Goal: Transaction & Acquisition: Purchase product/service

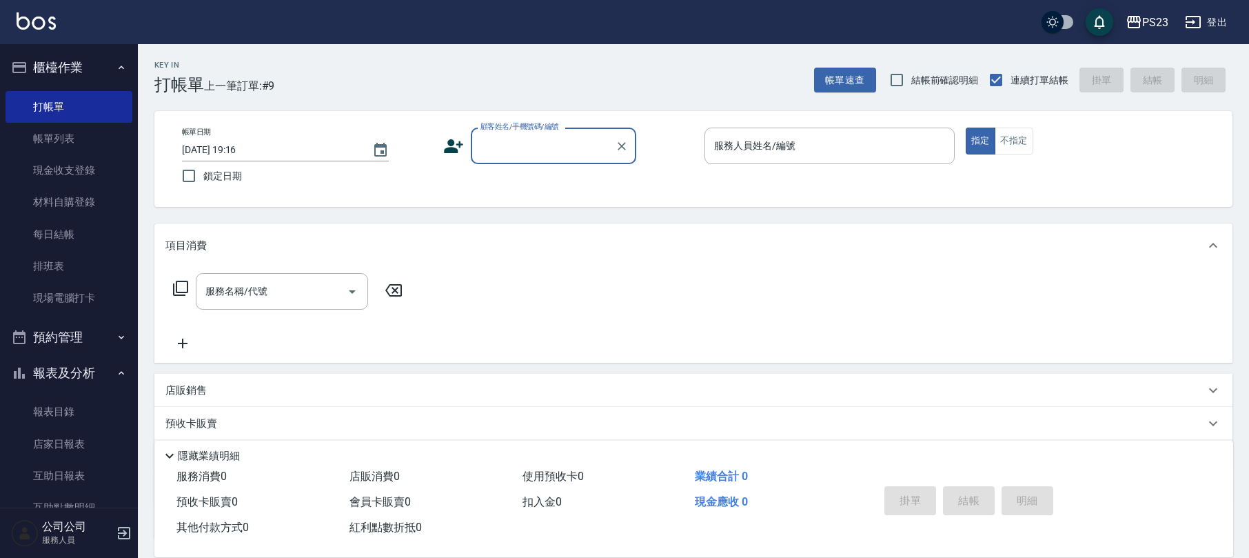
click at [527, 131] on label "顧客姓名/手機號碼/編號" at bounding box center [519, 126] width 79 height 10
click at [527, 134] on input "顧客姓名/手機號碼/編號" at bounding box center [543, 146] width 132 height 24
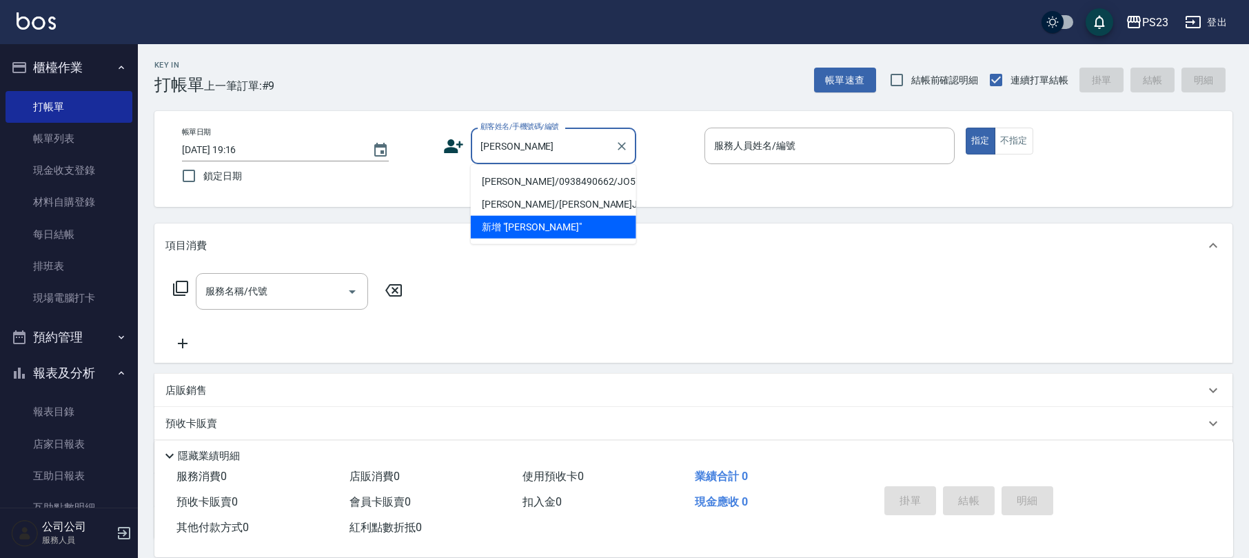
click at [538, 176] on li "[PERSON_NAME]/0938490662/JO571105" at bounding box center [553, 181] width 165 height 23
type input "[PERSON_NAME]/0938490662/JO571105"
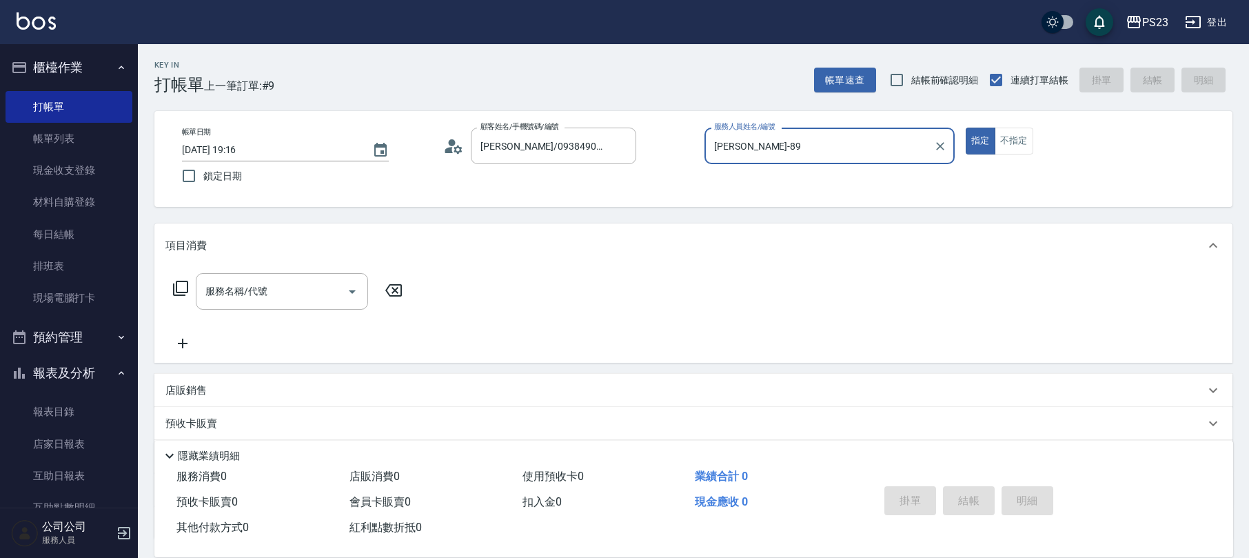
type input "[PERSON_NAME]-89"
click at [182, 281] on icon at bounding box center [180, 288] width 17 height 17
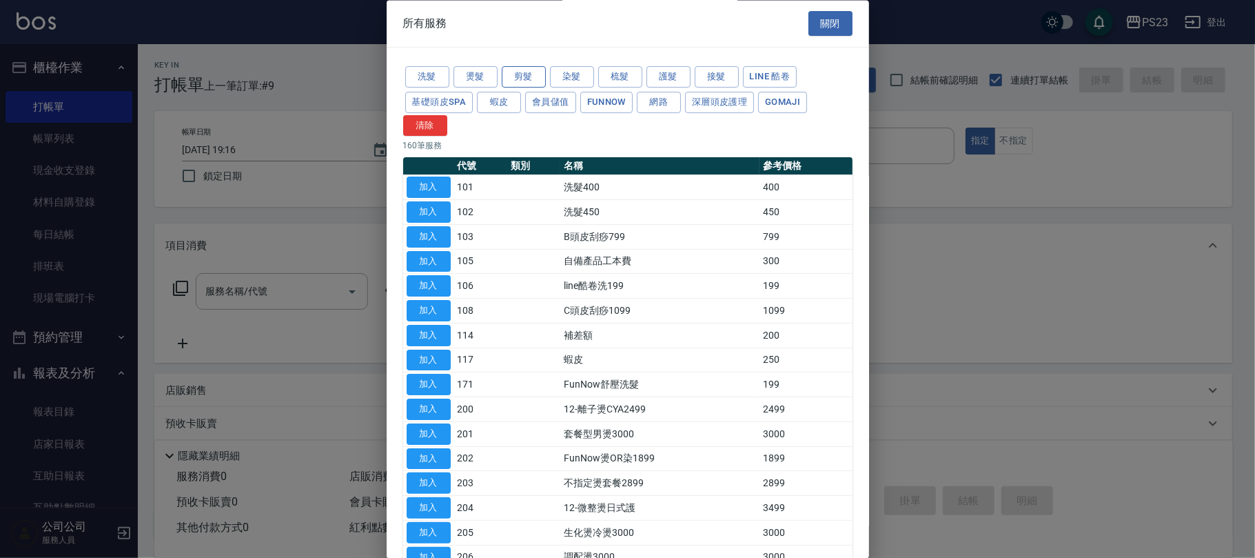
click at [517, 78] on button "剪髮" at bounding box center [524, 77] width 44 height 21
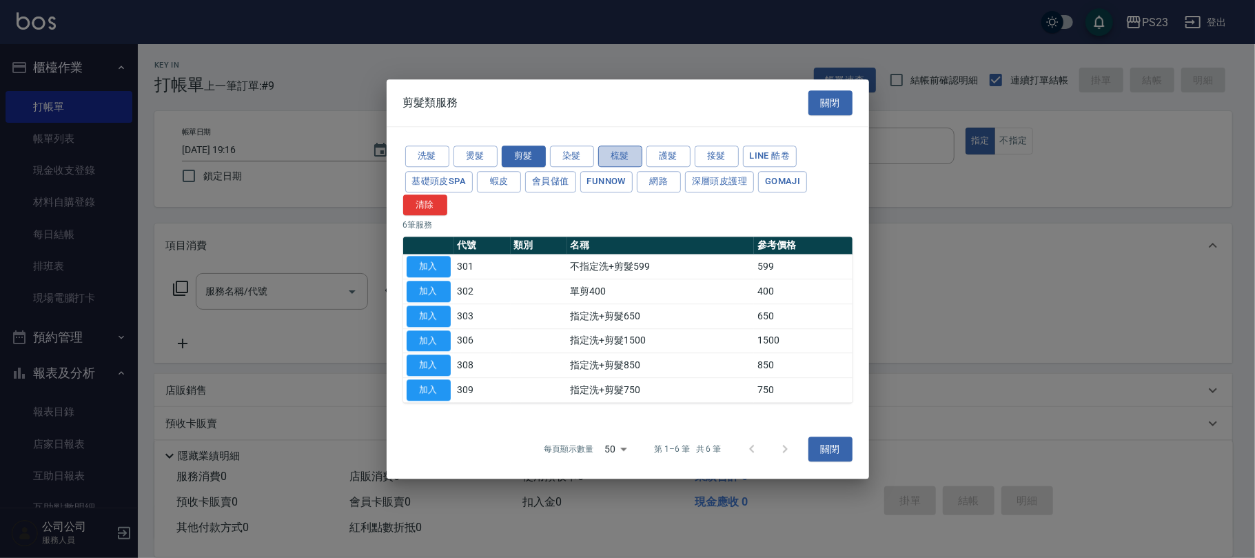
click at [623, 153] on button "梳髮" at bounding box center [620, 155] width 44 height 21
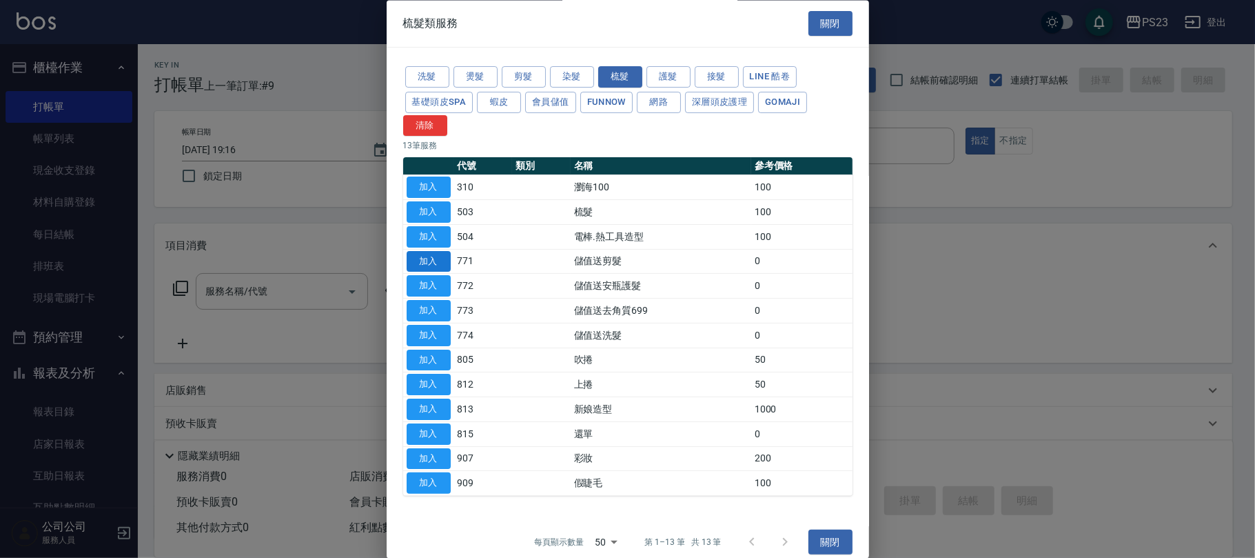
click at [428, 257] on button "加入" at bounding box center [429, 261] width 44 height 21
type input "儲值送剪髮(771)"
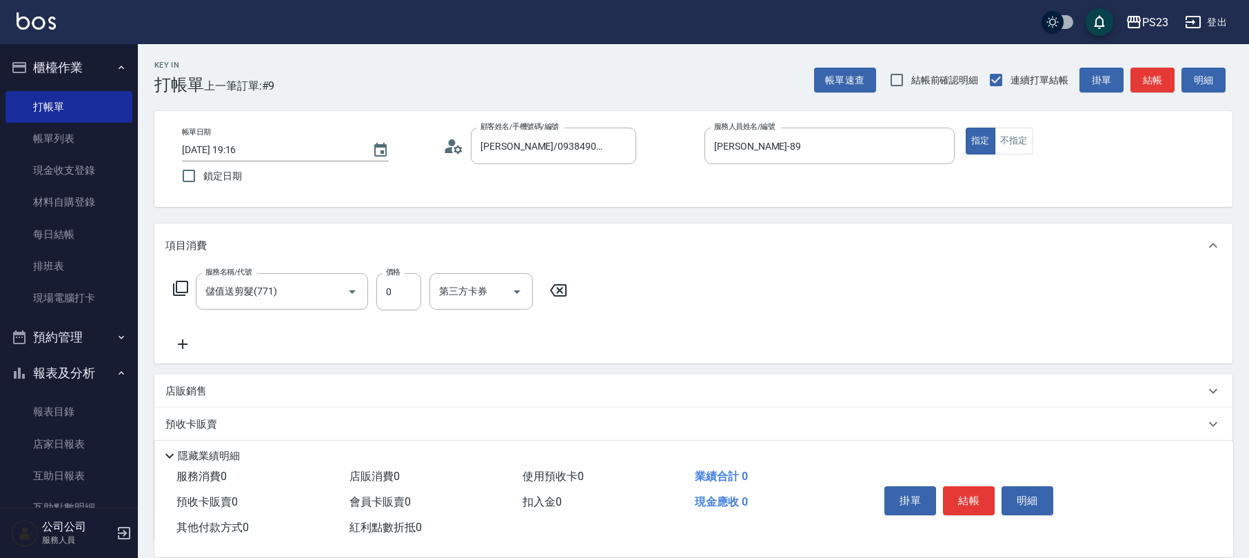
click at [181, 284] on icon at bounding box center [180, 288] width 17 height 17
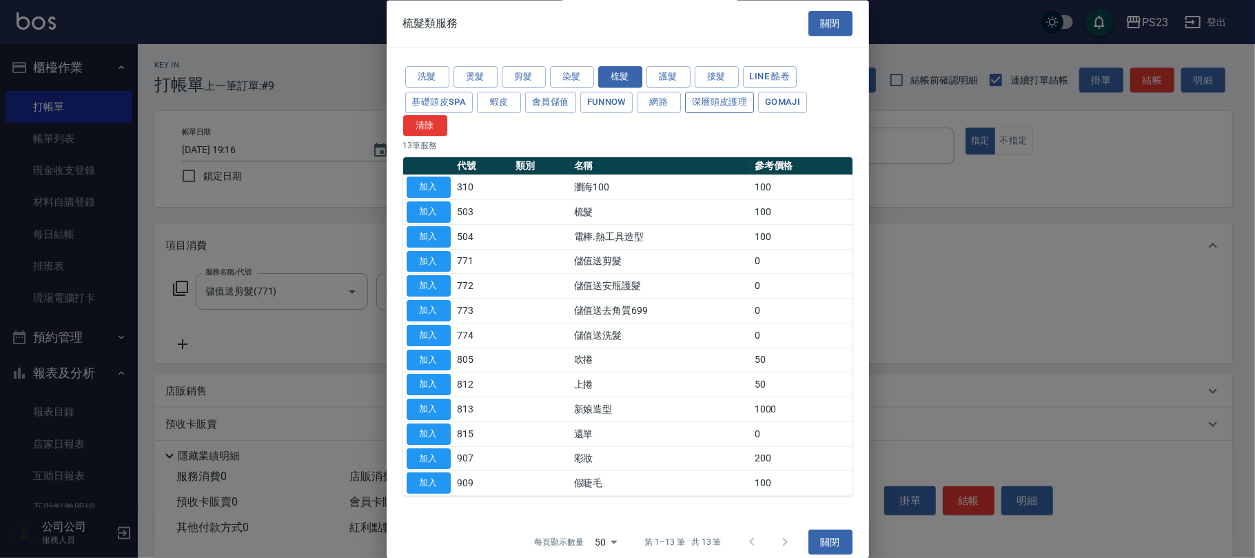
click at [717, 101] on button "深層頭皮護理" at bounding box center [719, 102] width 69 height 21
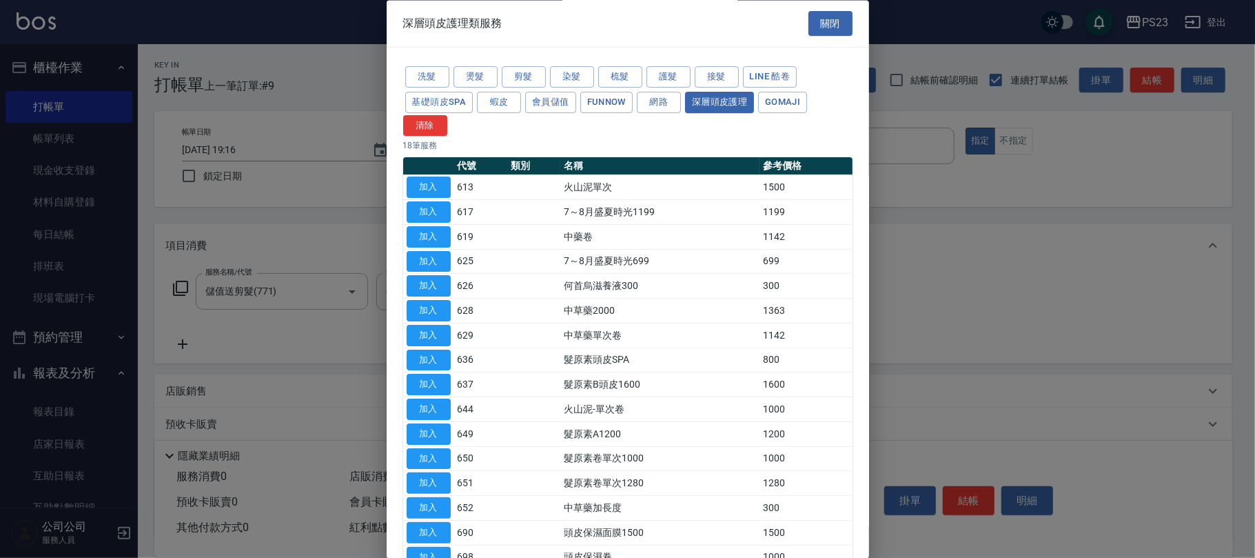
drag, startPoint x: 420, startPoint y: 307, endPoint x: 392, endPoint y: 310, distance: 28.5
click at [422, 306] on button "加入" at bounding box center [429, 311] width 44 height 21
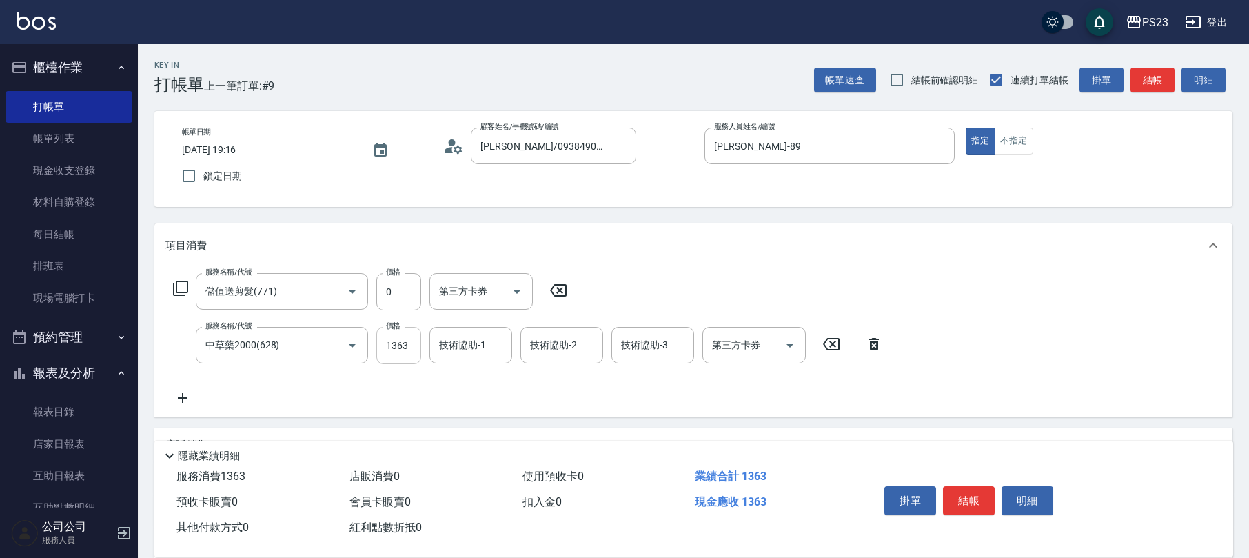
click at [396, 343] on input "1363" at bounding box center [398, 345] width 45 height 37
type input "1500"
type input "[PERSON_NAME]-89"
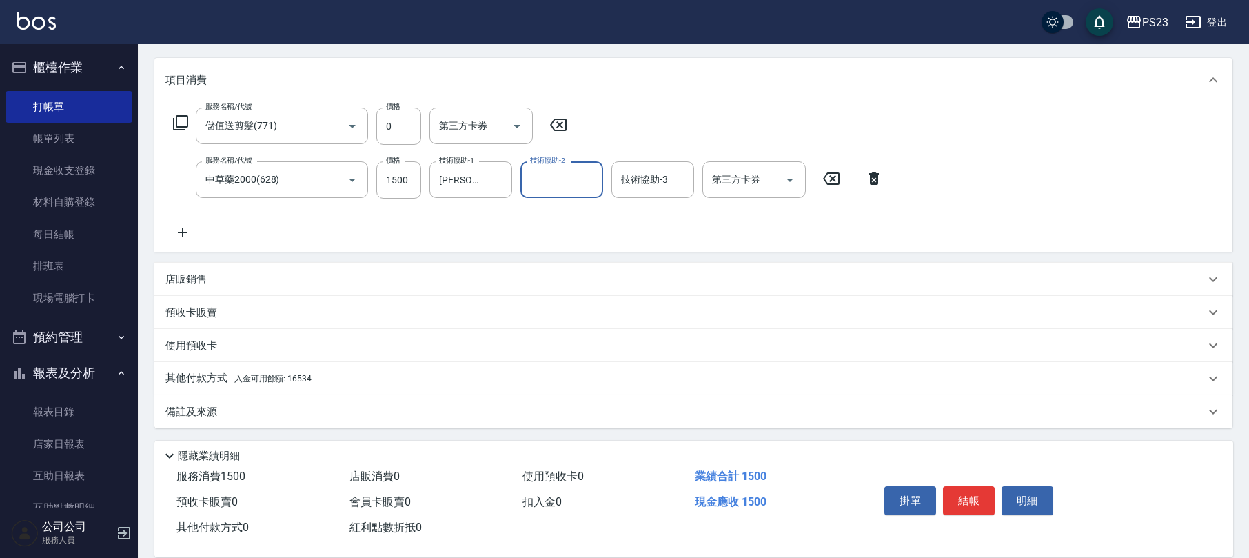
click at [329, 378] on div "其他付款方式 入金可用餘額: 16534" at bounding box center [684, 378] width 1039 height 15
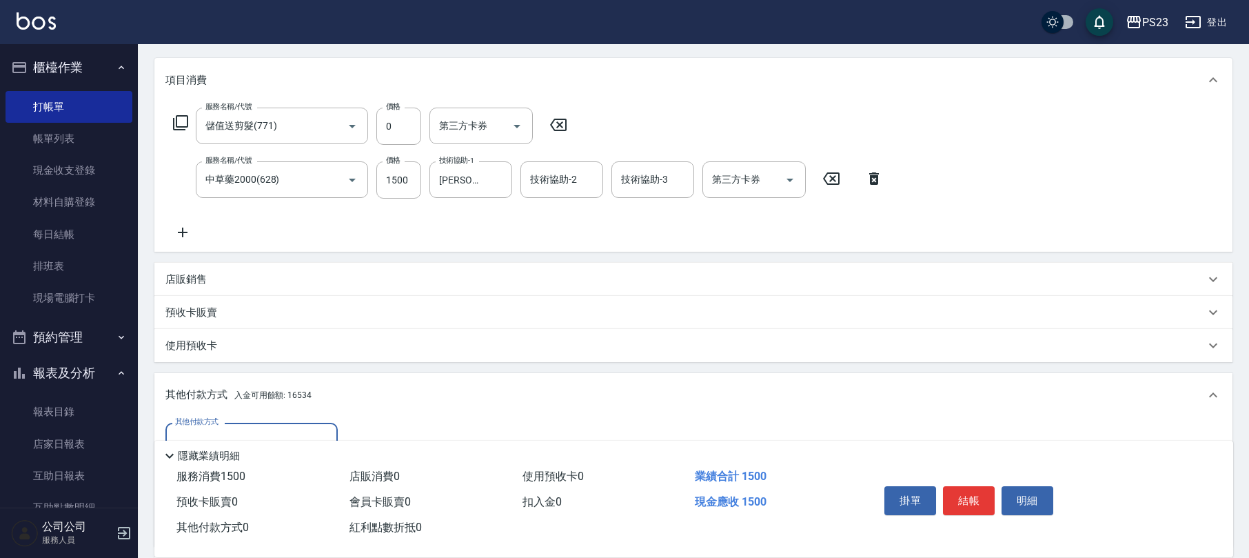
scroll to position [327, 0]
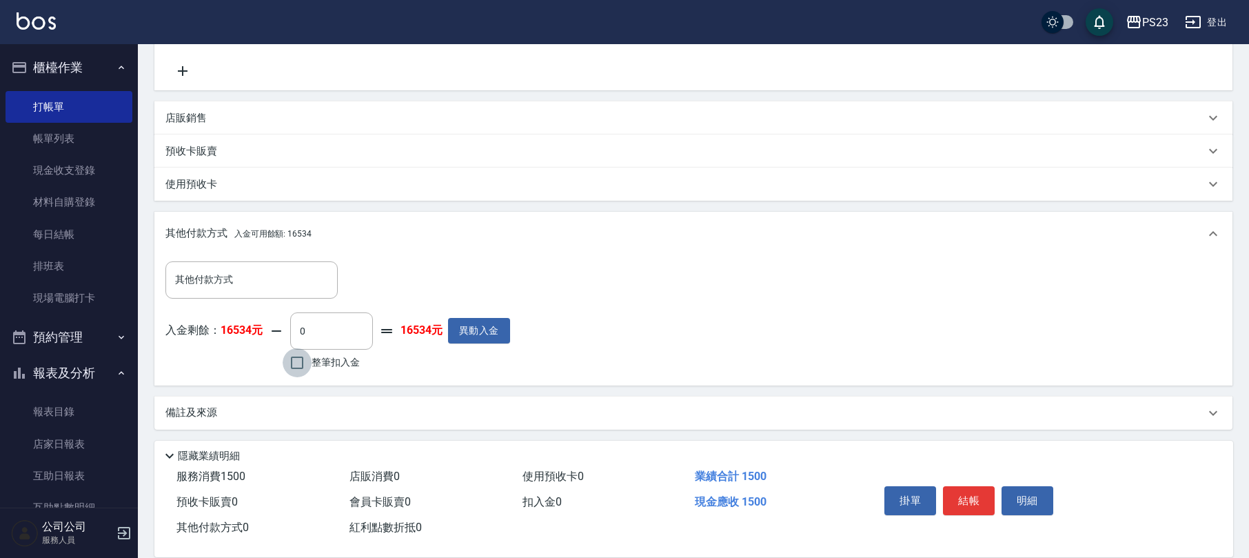
click at [298, 369] on input "整筆扣入金" at bounding box center [297, 362] width 29 height 29
checkbox input "true"
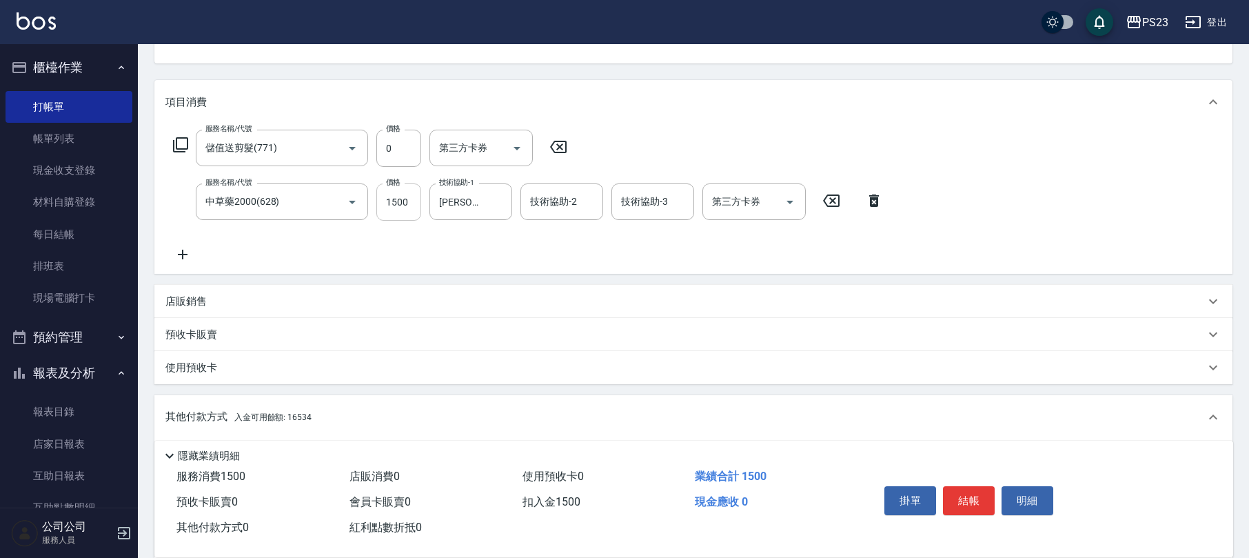
click at [411, 207] on input "1500" at bounding box center [398, 201] width 45 height 37
type input "0"
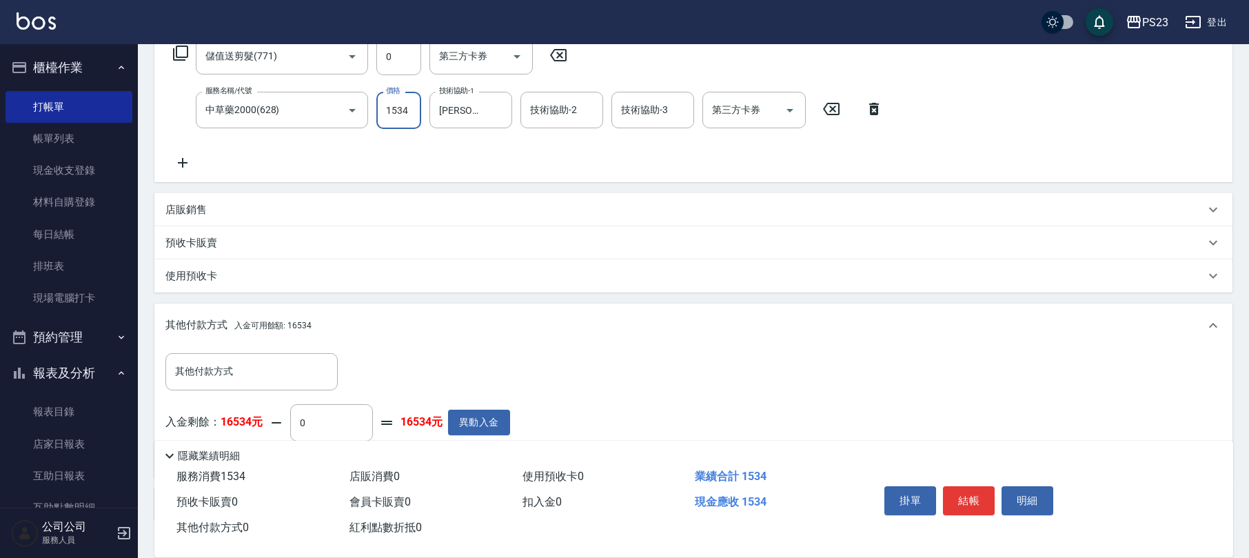
scroll to position [327, 0]
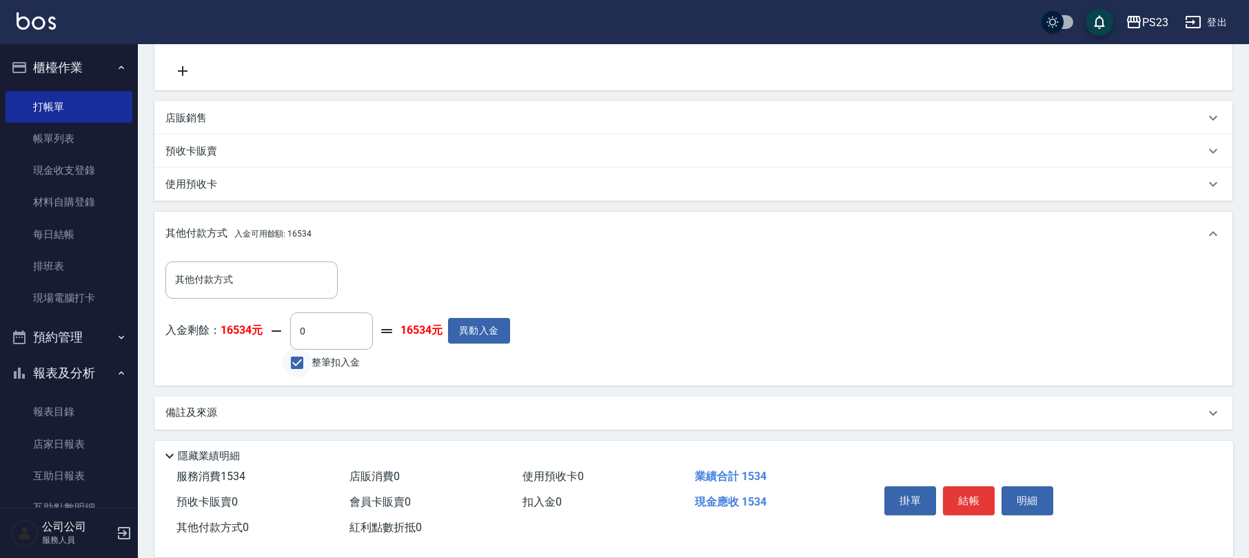
type input "1534"
click at [296, 362] on input "整筆扣入金" at bounding box center [297, 362] width 29 height 29
checkbox input "true"
type input "1534"
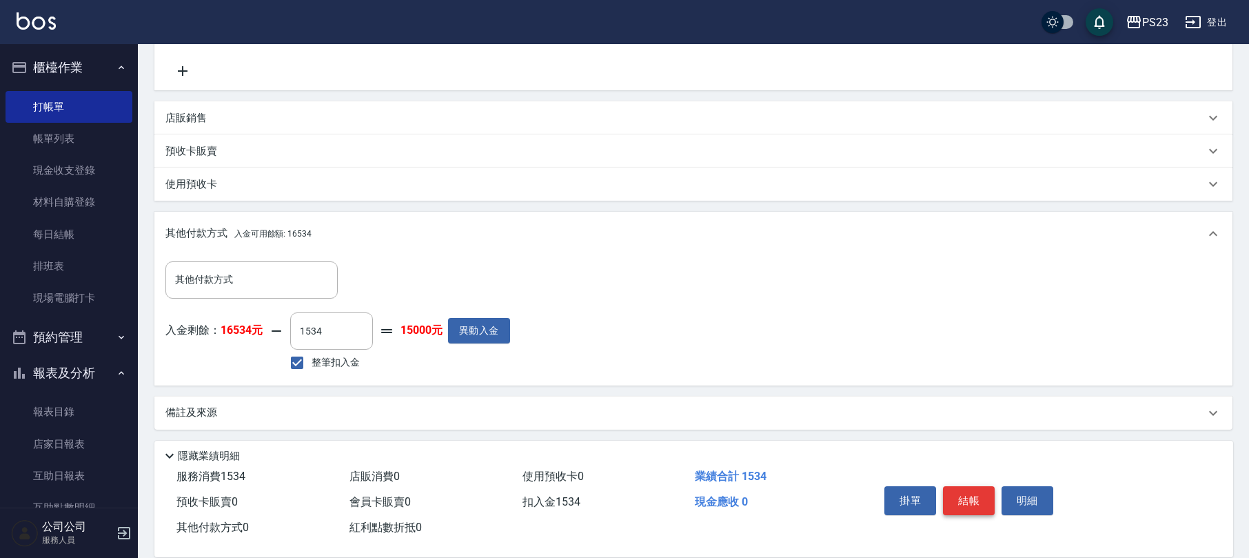
click at [971, 496] on button "結帳" at bounding box center [969, 500] width 52 height 29
type input "[DATE] 20:27"
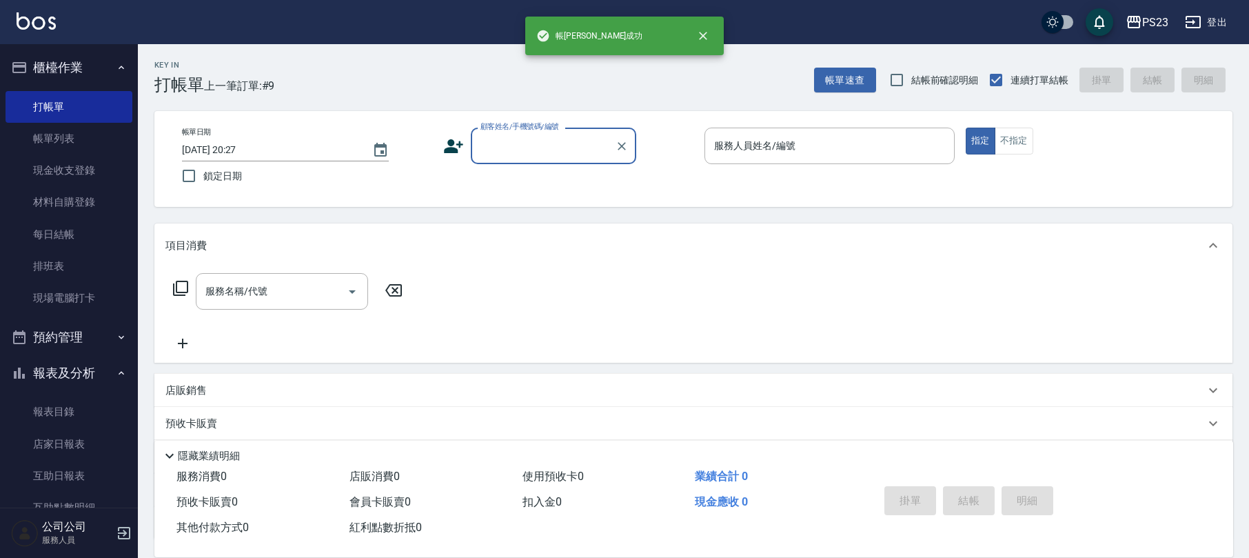
scroll to position [0, 0]
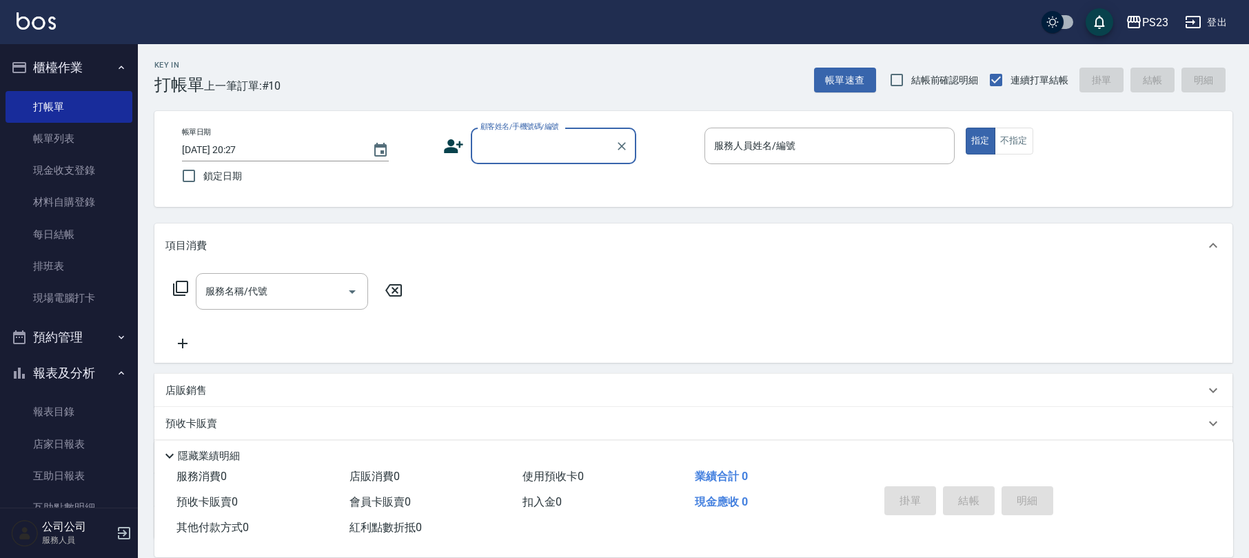
click at [510, 142] on input "顧客姓名/手機號碼/編號" at bounding box center [543, 146] width 132 height 24
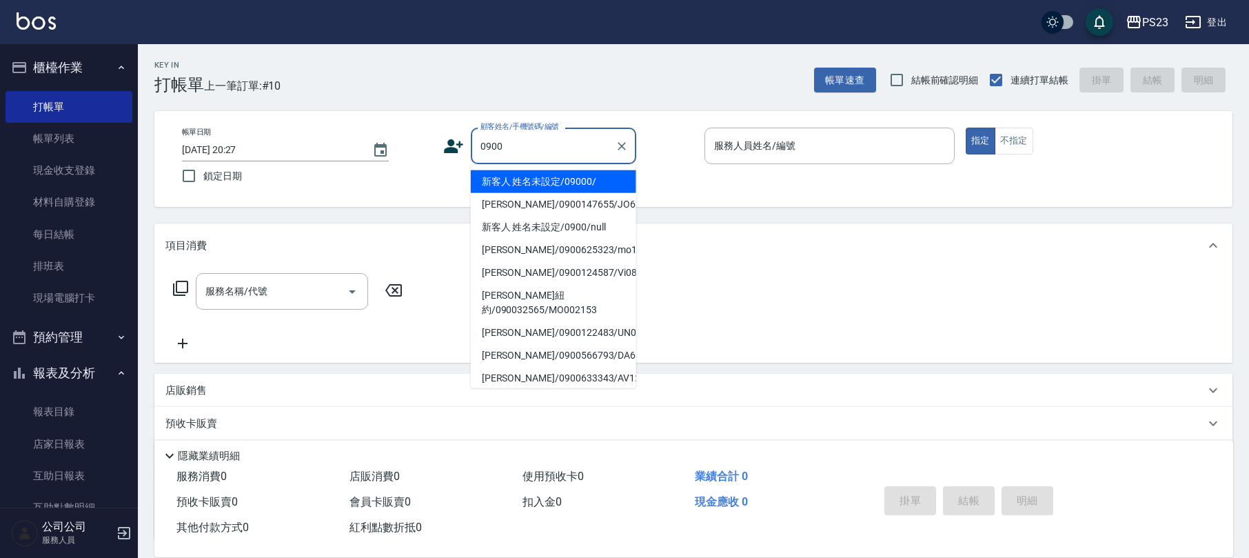
click at [561, 175] on li "新客人 姓名未設定/09000/" at bounding box center [553, 181] width 165 height 23
type input "新客人 姓名未設定/09000/"
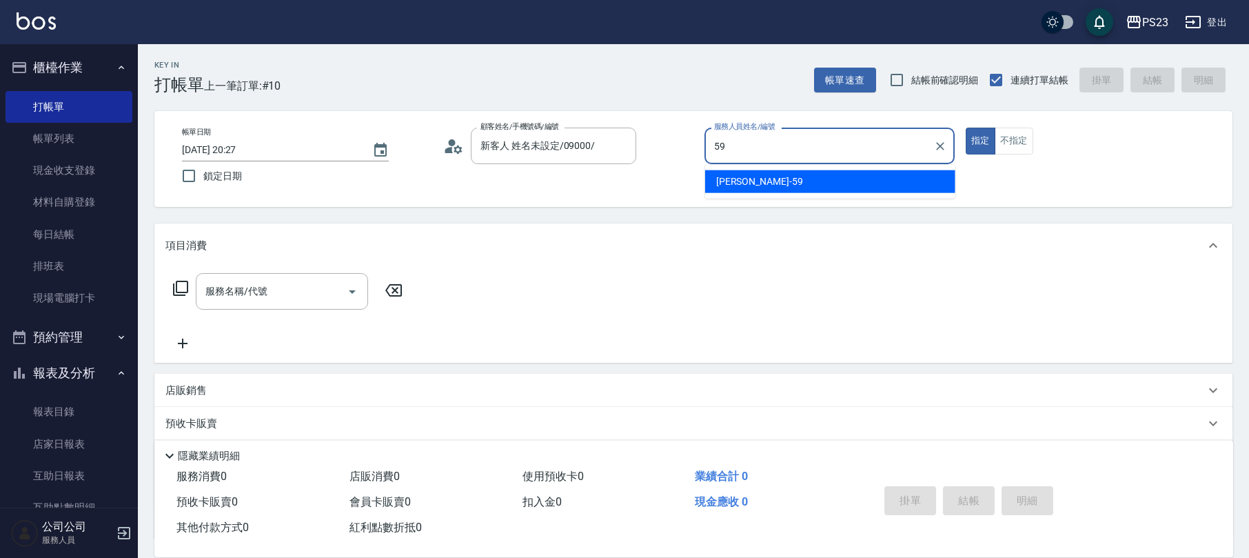
type input "Nanako-59"
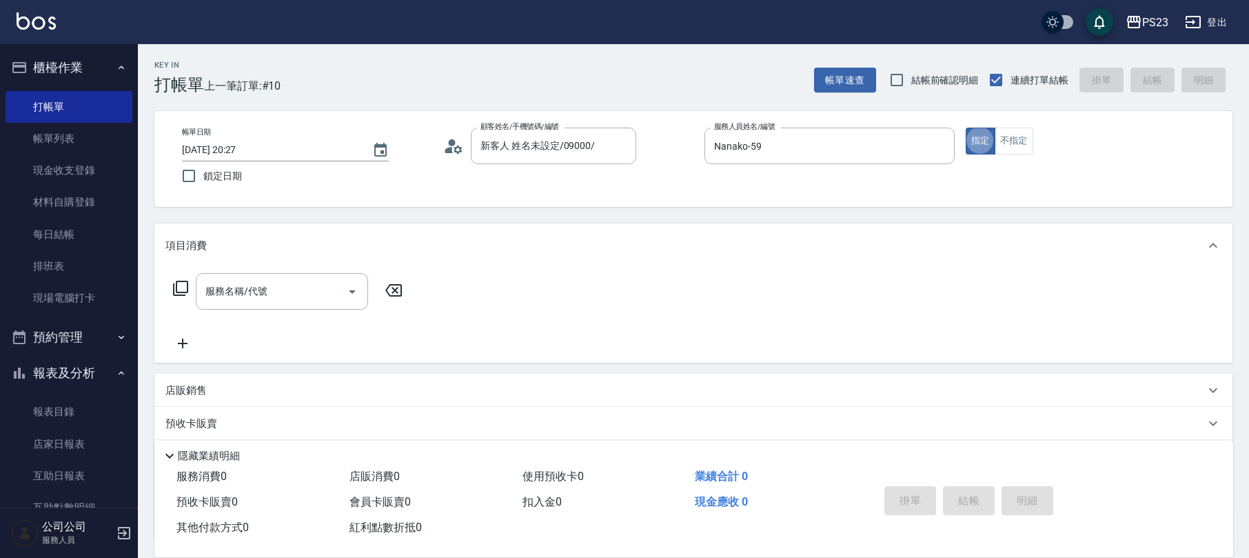
type button "true"
click at [185, 291] on icon at bounding box center [180, 288] width 17 height 17
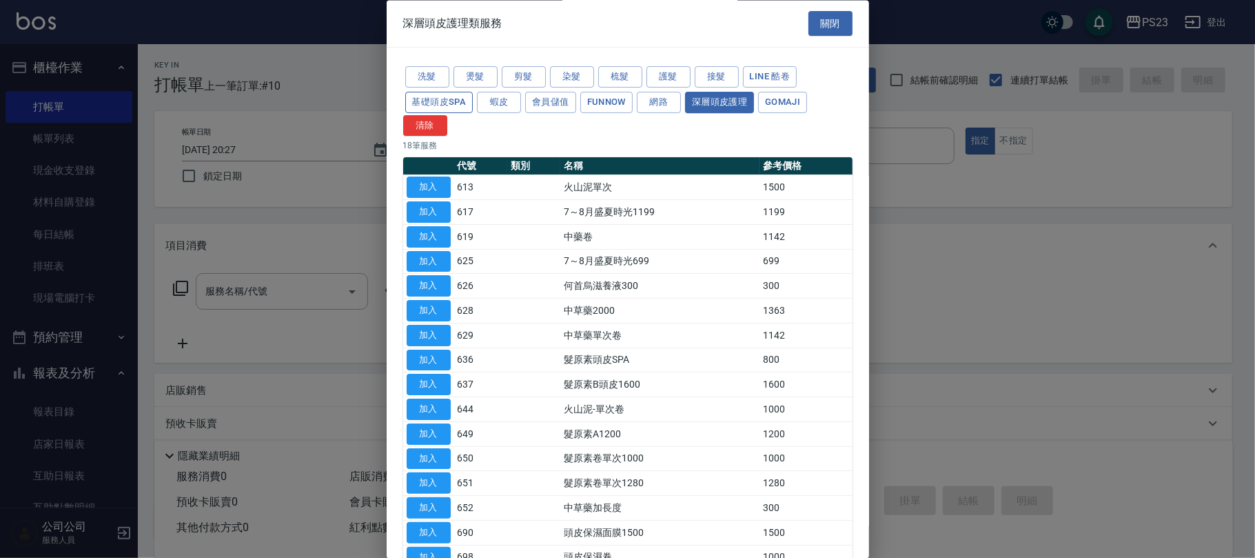
drag, startPoint x: 436, startPoint y: 94, endPoint x: 431, endPoint y: 103, distance: 9.9
click at [436, 95] on button "基礎頭皮SPA" at bounding box center [439, 102] width 68 height 21
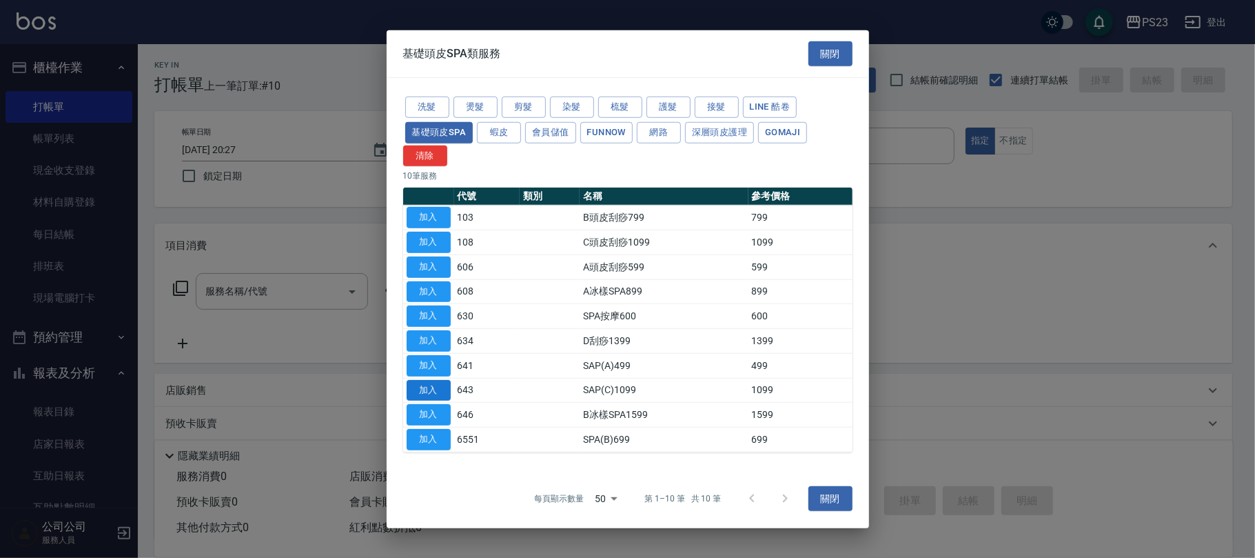
click at [425, 384] on button "加入" at bounding box center [429, 389] width 44 height 21
type input "SAP(C)1099(643)"
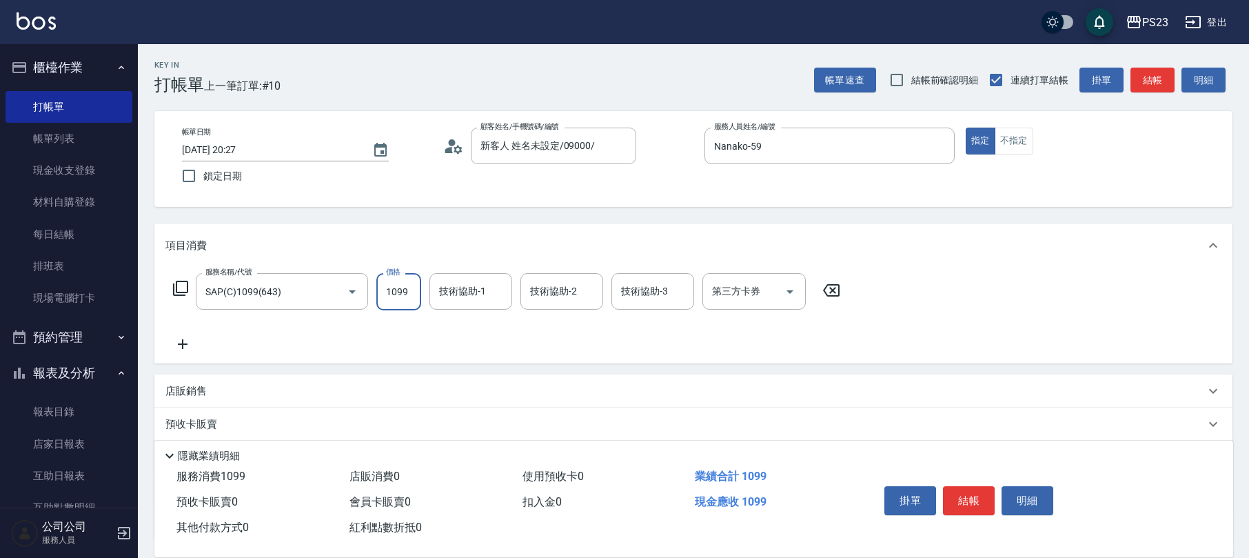
click at [414, 295] on input "1099" at bounding box center [398, 291] width 45 height 37
type input "1049"
type input "Nanako-59"
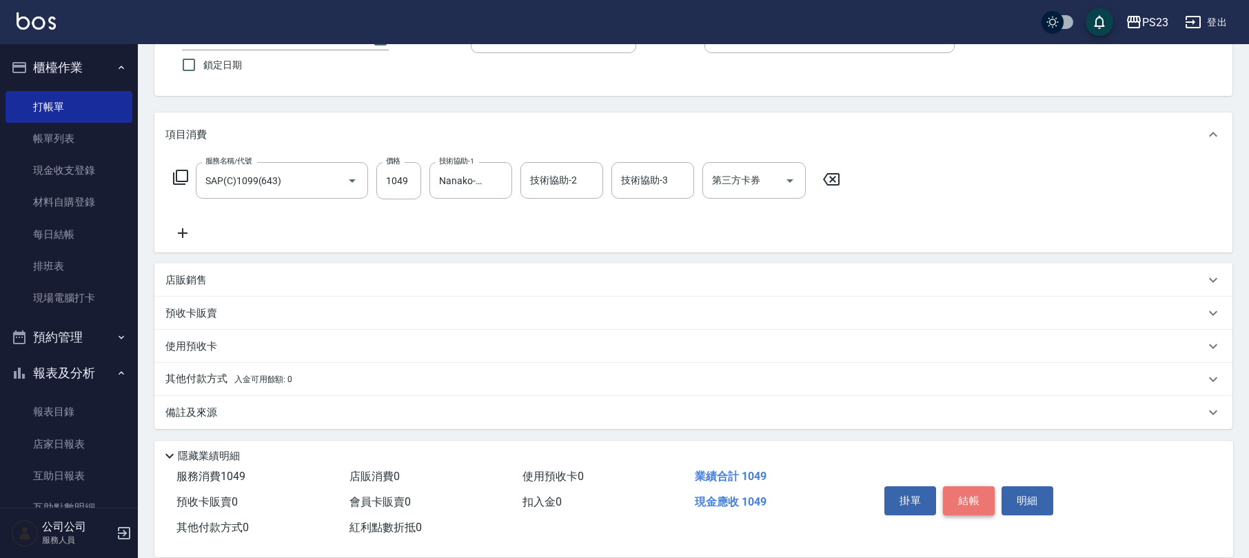
click at [979, 499] on button "結帳" at bounding box center [969, 500] width 52 height 29
